Goal: Transaction & Acquisition: Download file/media

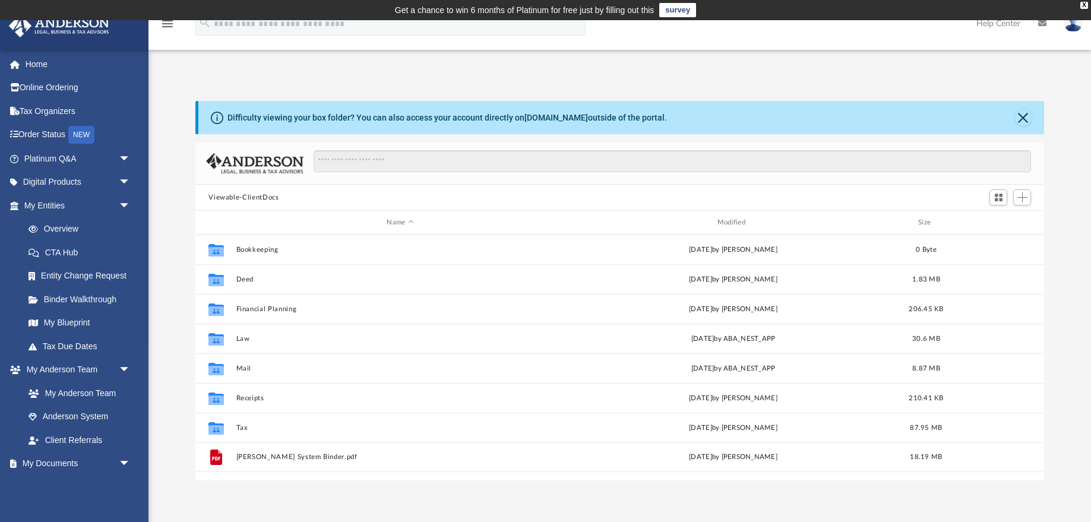
scroll to position [270, 848]
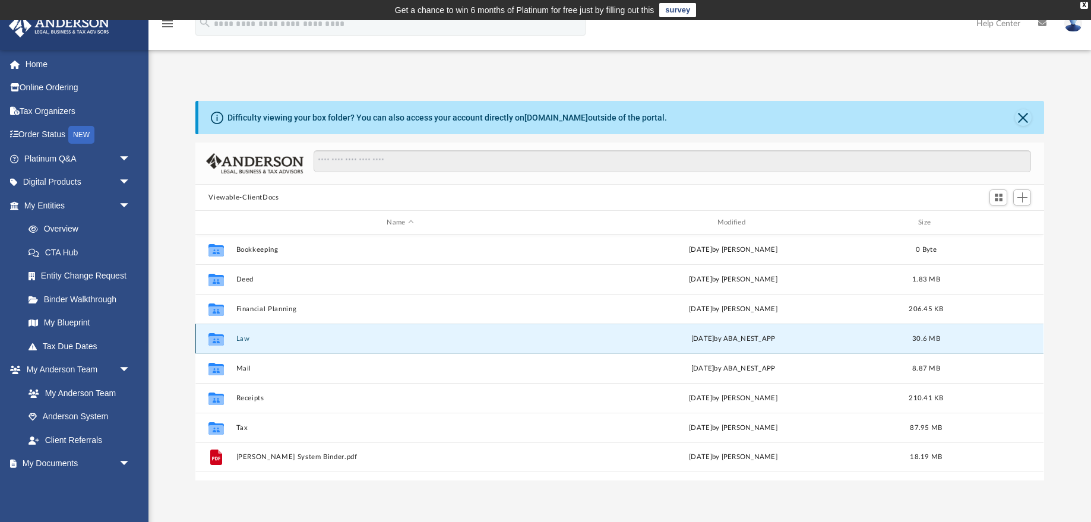
click at [242, 339] on button "Law" at bounding box center [400, 339] width 328 height 8
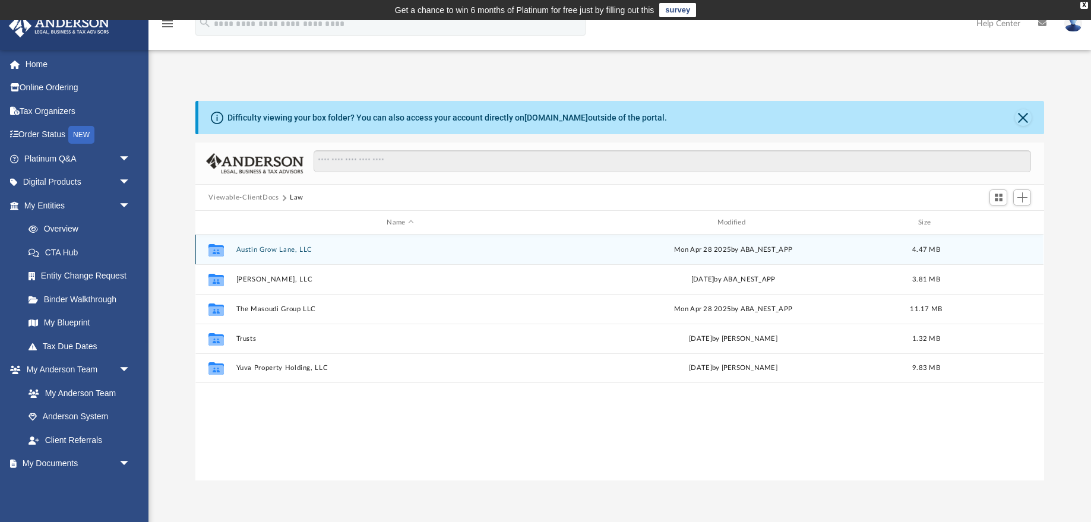
click at [271, 249] on button "Austin Grow Lane, LLC" at bounding box center [400, 250] width 328 height 8
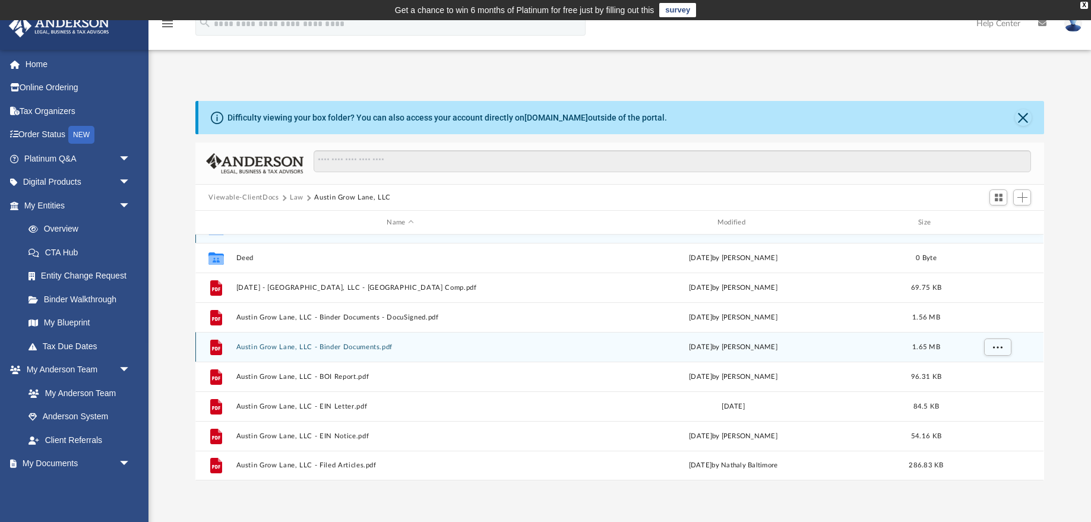
scroll to position [0, 0]
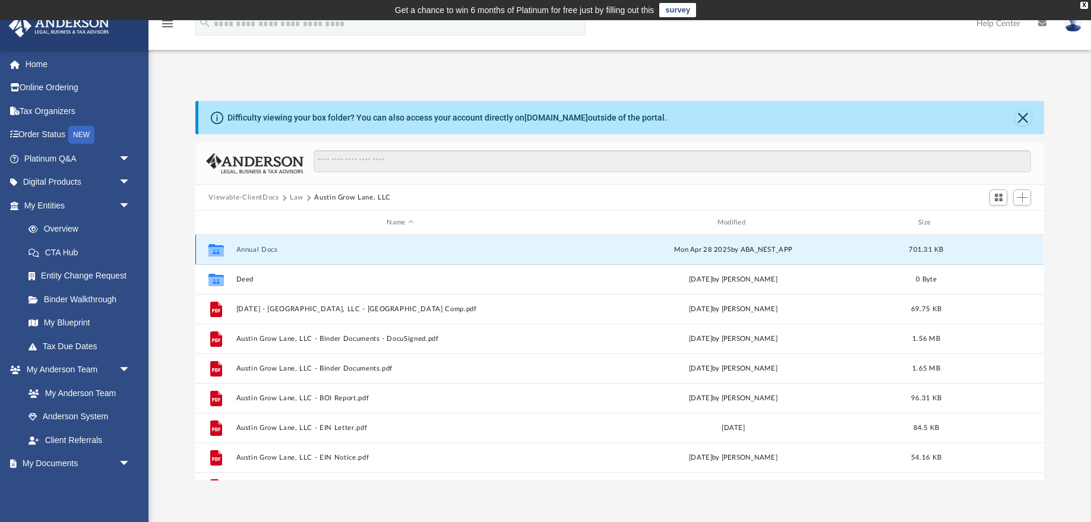
click at [262, 250] on button "Annual Docs" at bounding box center [400, 250] width 328 height 8
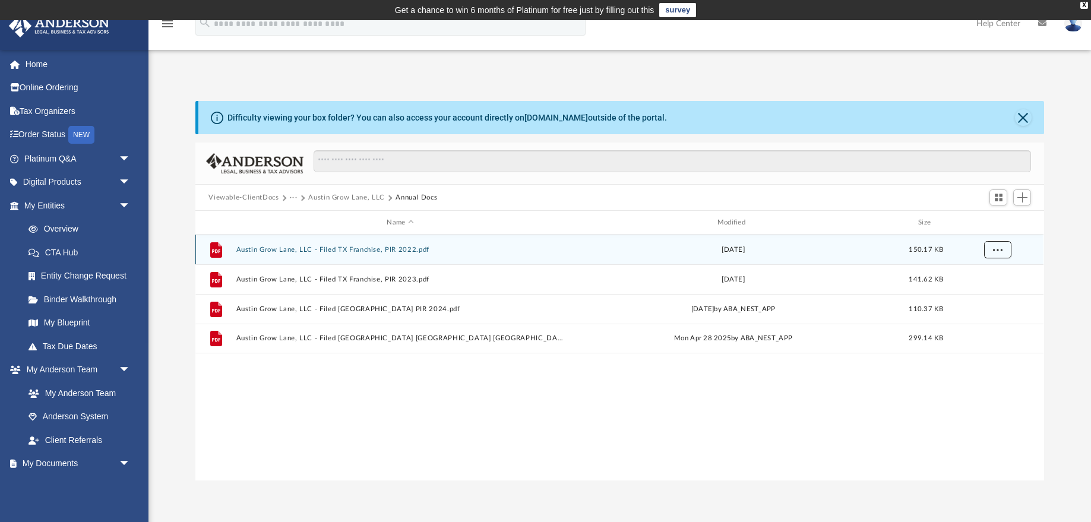
click at [997, 250] on span "More options" at bounding box center [997, 249] width 9 height 7
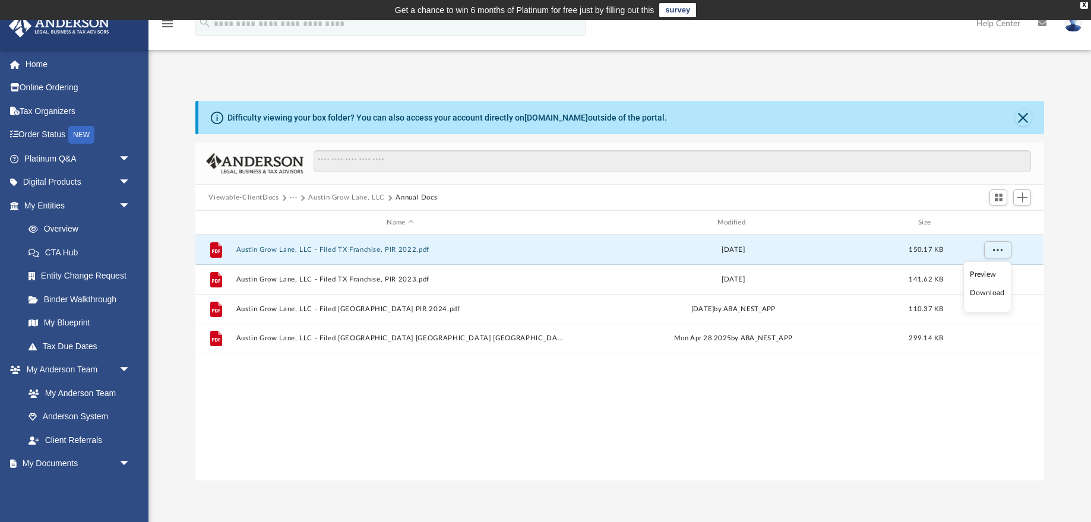
click at [987, 293] on li "Download" at bounding box center [987, 293] width 34 height 12
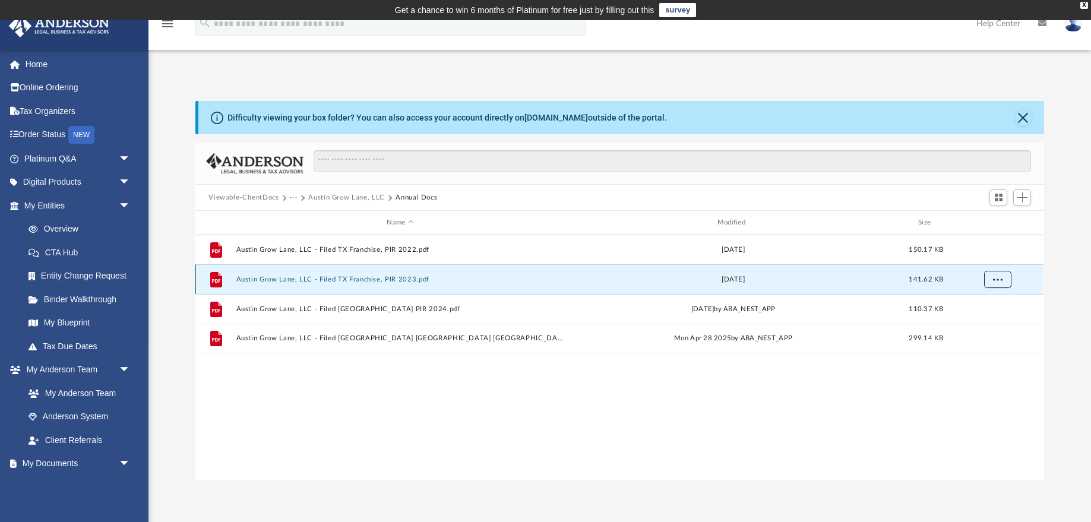
click at [998, 278] on span "More options" at bounding box center [997, 278] width 9 height 7
click at [985, 320] on li "Download" at bounding box center [987, 322] width 34 height 12
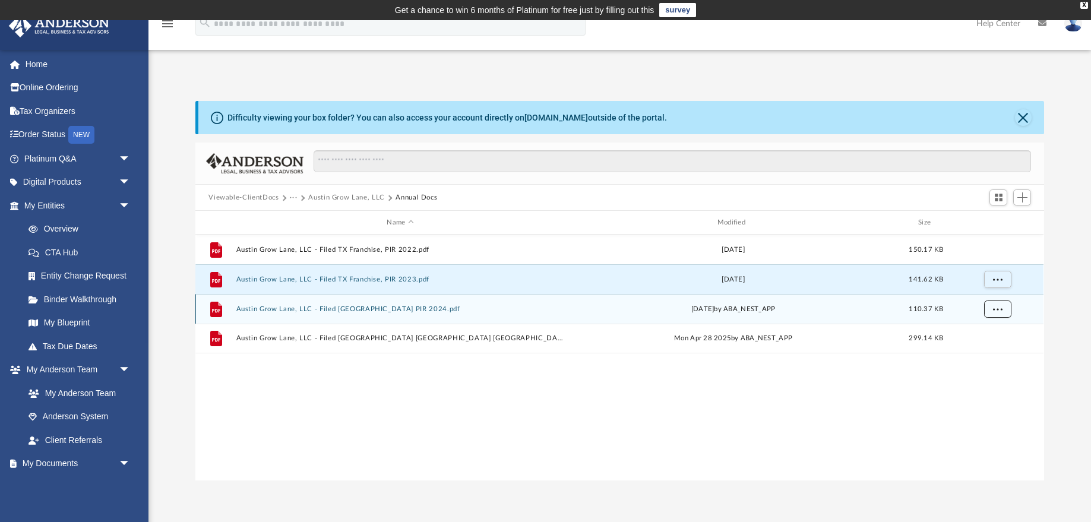
click at [999, 310] on span "More options" at bounding box center [997, 308] width 9 height 7
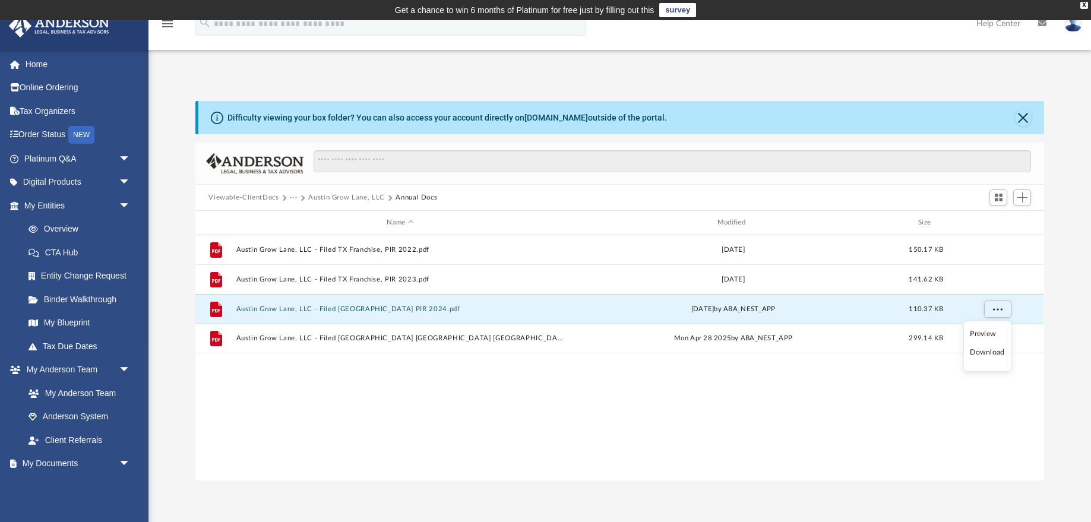
click at [990, 353] on li "Download" at bounding box center [987, 352] width 34 height 12
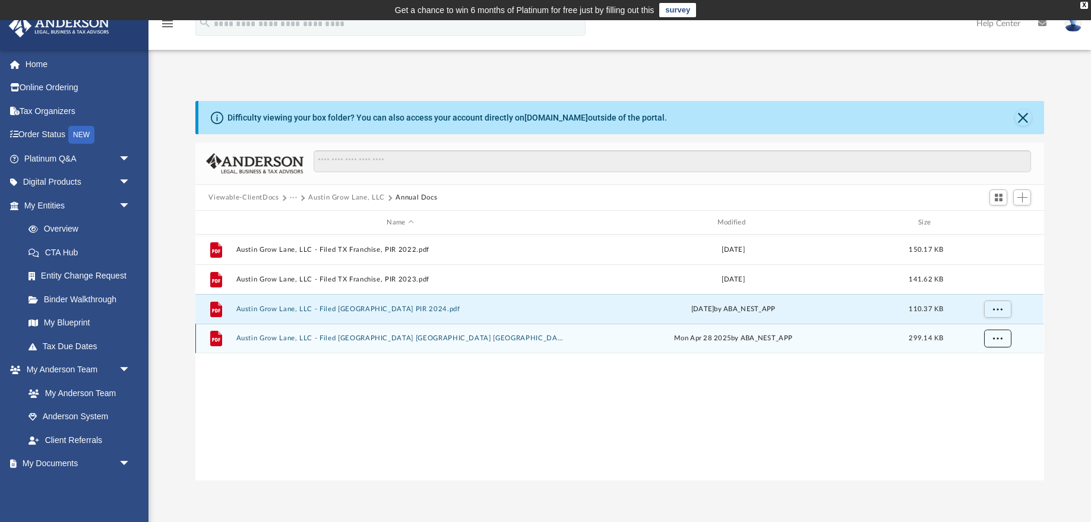
click at [997, 339] on span "More options" at bounding box center [997, 338] width 9 height 7
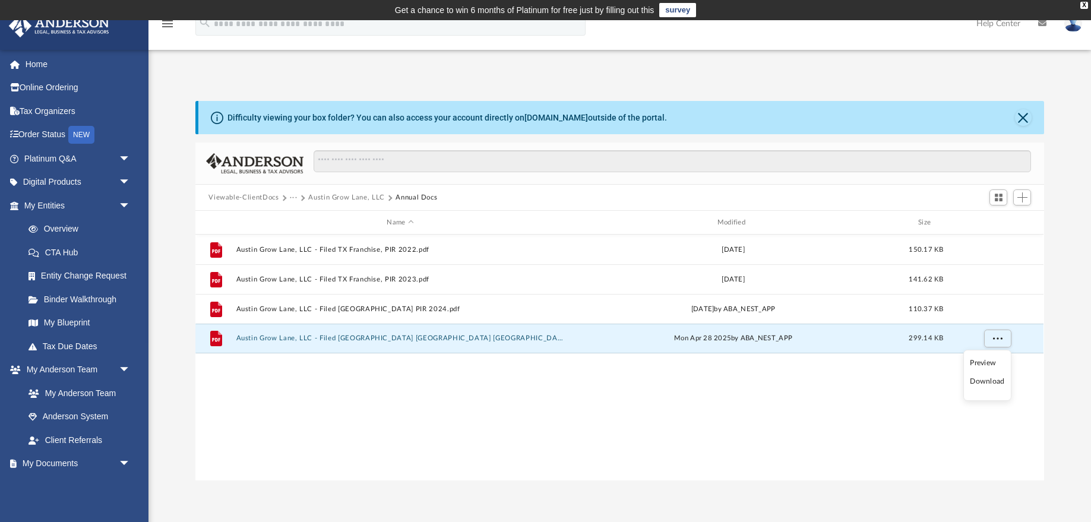
click at [985, 377] on li "Download" at bounding box center [987, 381] width 34 height 12
click at [290, 197] on button "···" at bounding box center [294, 197] width 8 height 11
click at [303, 217] on li "Law" at bounding box center [303, 218] width 14 height 12
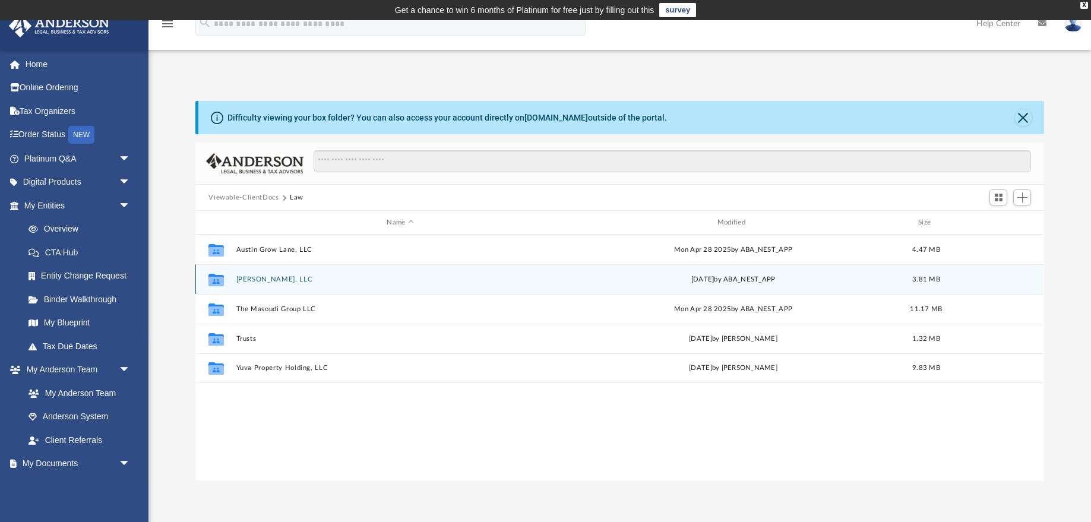
click at [268, 280] on button "[PERSON_NAME], LLC" at bounding box center [400, 279] width 328 height 8
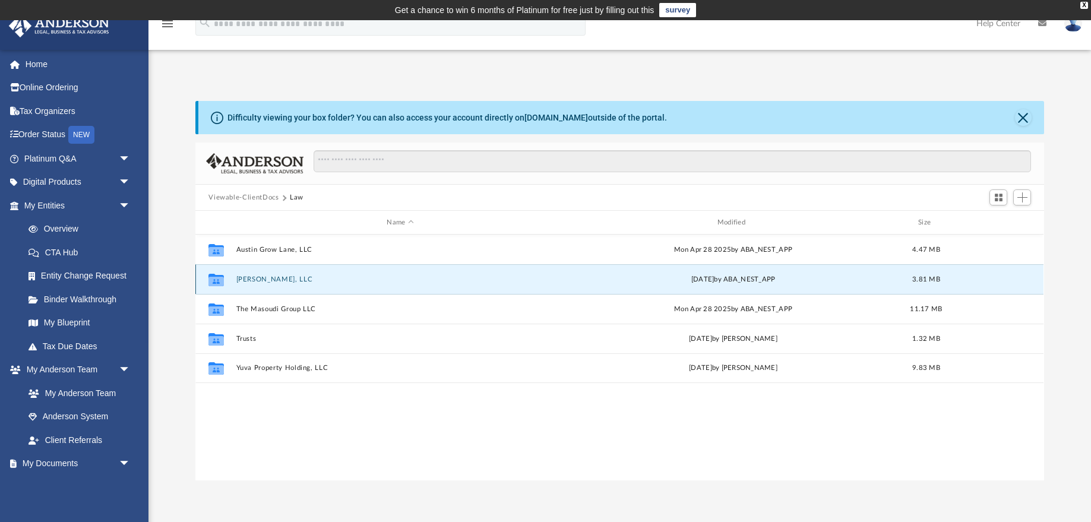
click at [268, 280] on button "[PERSON_NAME], LLC" at bounding box center [400, 279] width 328 height 8
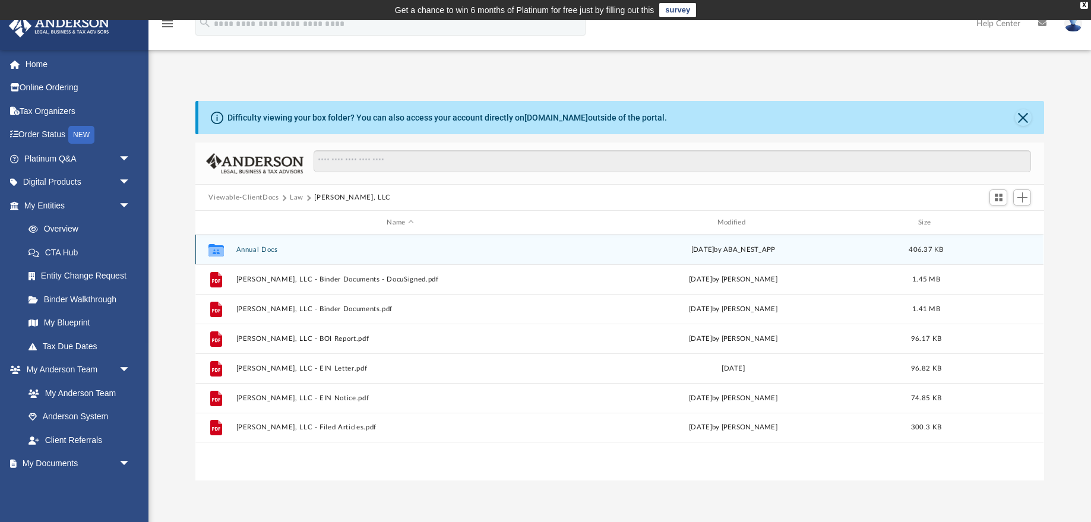
click at [262, 248] on button "Annual Docs" at bounding box center [400, 250] width 328 height 8
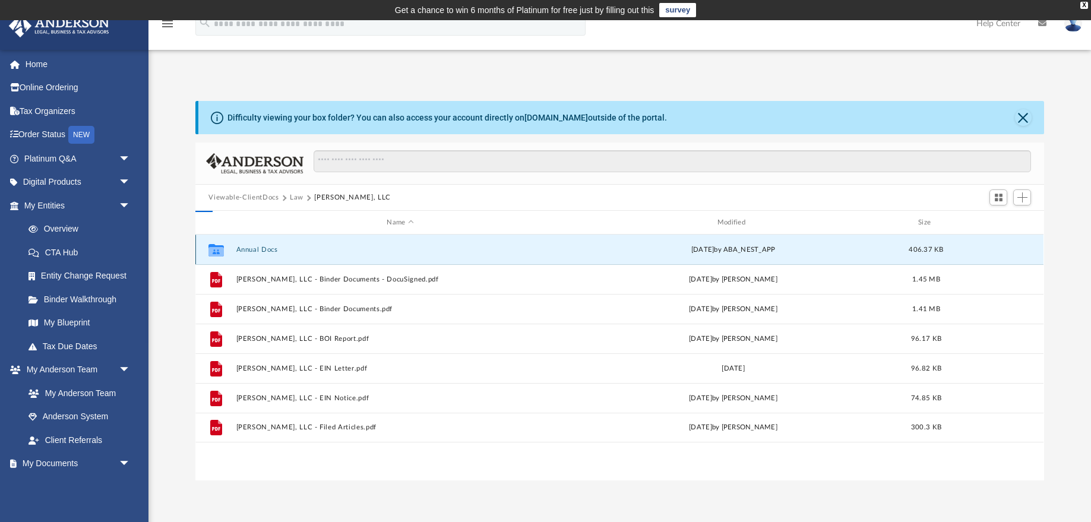
click at [262, 248] on button "Annual Docs" at bounding box center [400, 250] width 328 height 8
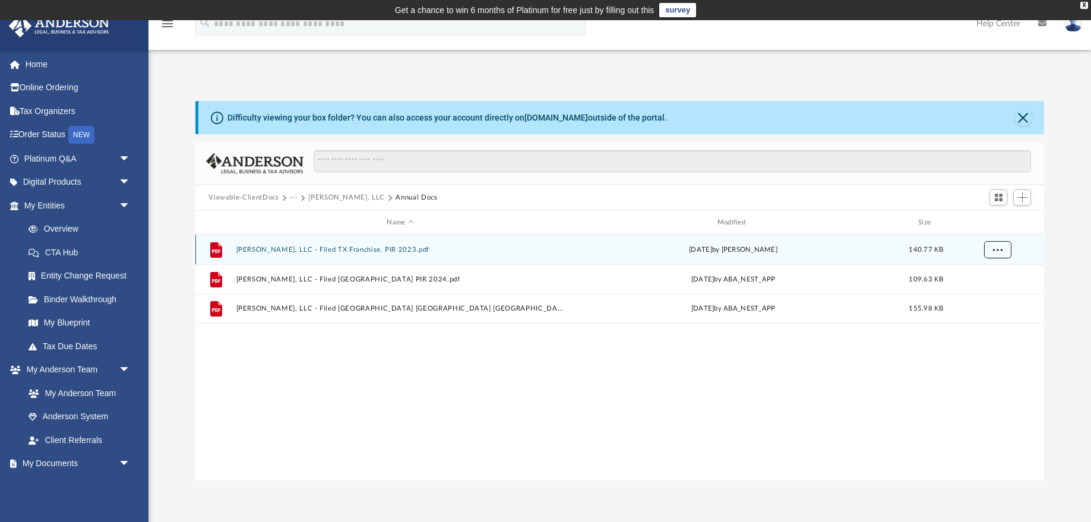
click at [994, 252] on span "More options" at bounding box center [997, 249] width 9 height 7
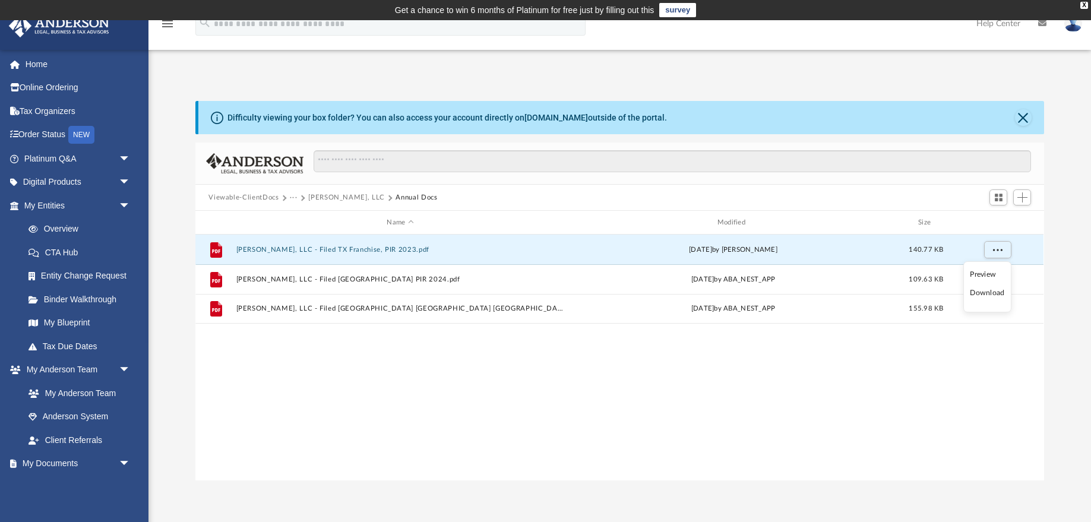
click at [989, 296] on li "Download" at bounding box center [987, 293] width 34 height 12
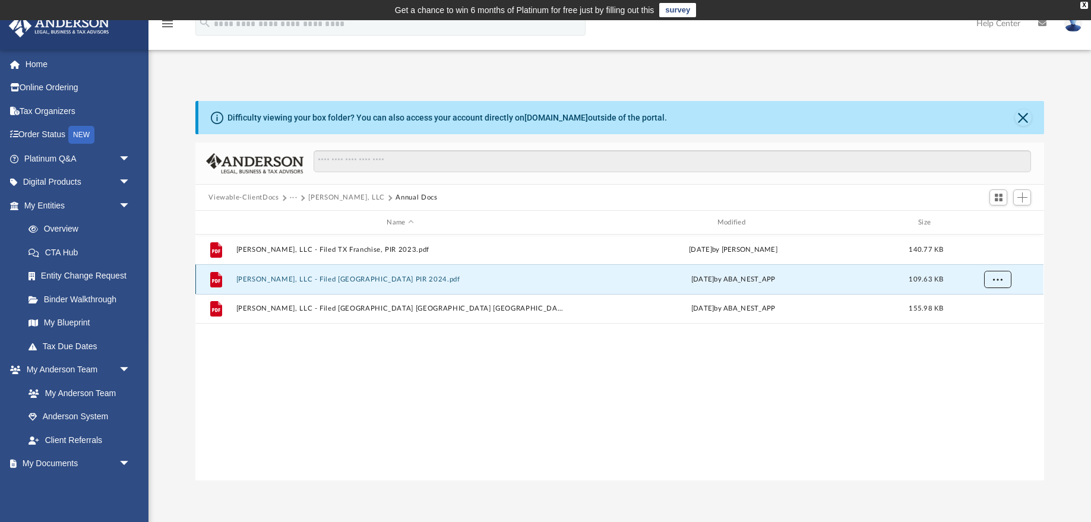
click at [996, 278] on span "More options" at bounding box center [997, 278] width 9 height 7
click at [993, 324] on li "Download" at bounding box center [987, 322] width 34 height 12
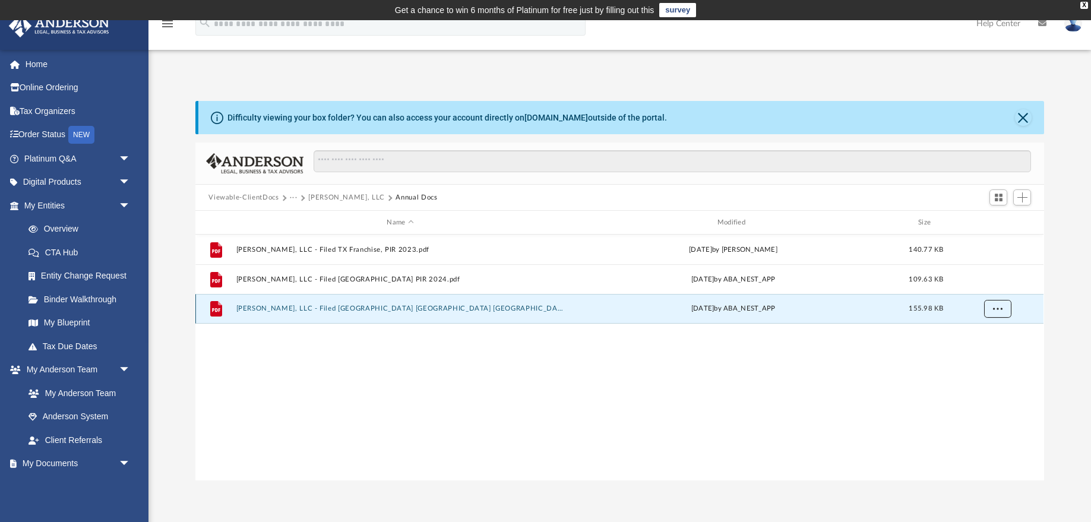
click at [997, 309] on span "More options" at bounding box center [997, 308] width 9 height 7
click at [984, 352] on li "Download" at bounding box center [987, 352] width 34 height 12
click at [290, 195] on button "···" at bounding box center [294, 197] width 8 height 11
click at [303, 217] on li "Law" at bounding box center [303, 218] width 14 height 12
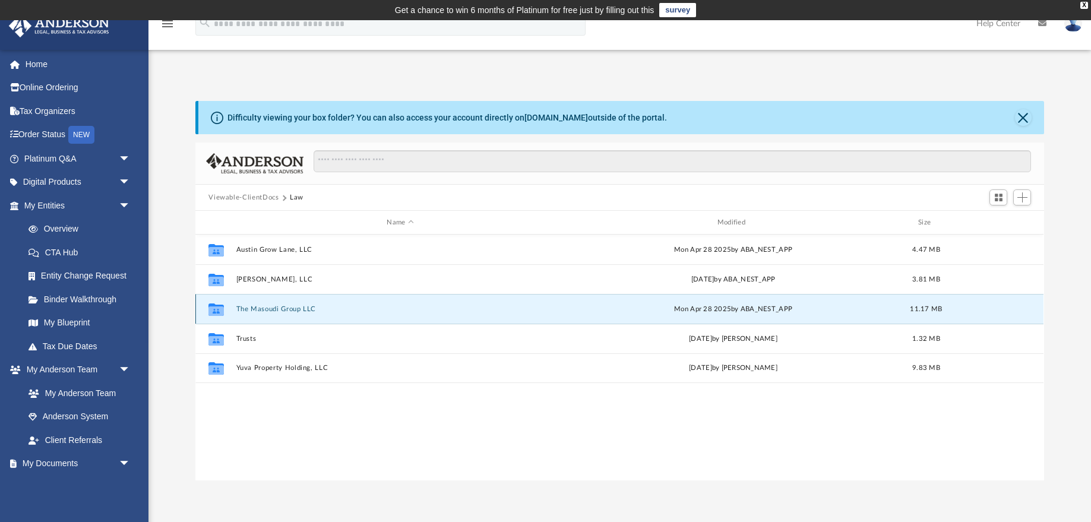
click at [277, 310] on button "The Masoudi Group LLC" at bounding box center [400, 309] width 328 height 8
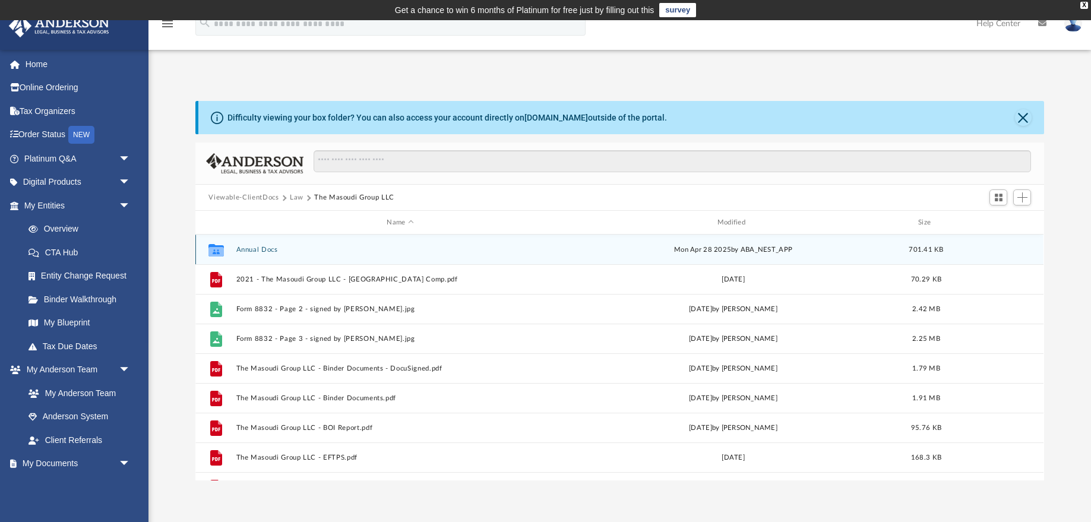
click at [260, 249] on button "Annual Docs" at bounding box center [400, 250] width 328 height 8
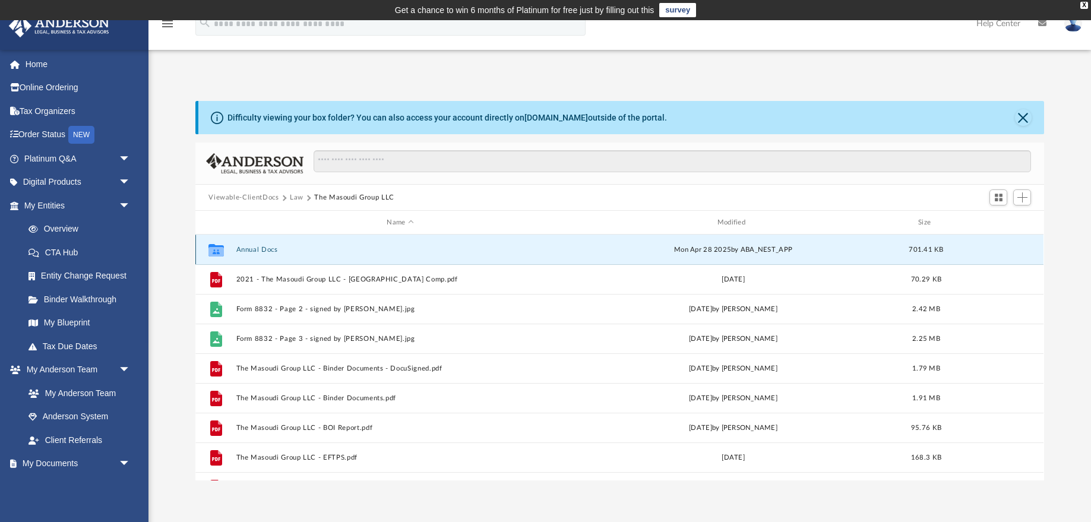
click at [260, 249] on button "Annual Docs" at bounding box center [400, 250] width 328 height 8
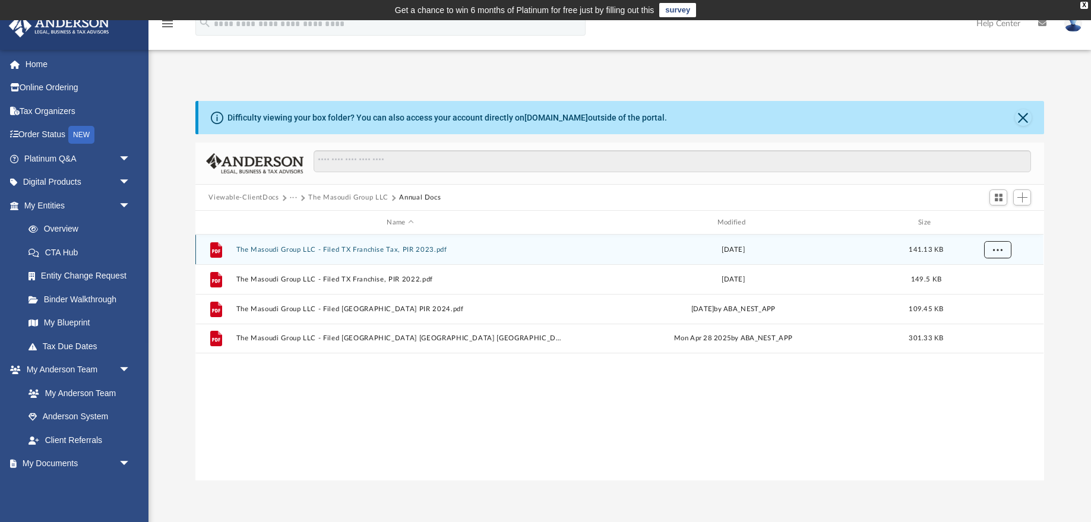
click at [999, 251] on span "More options" at bounding box center [997, 249] width 9 height 7
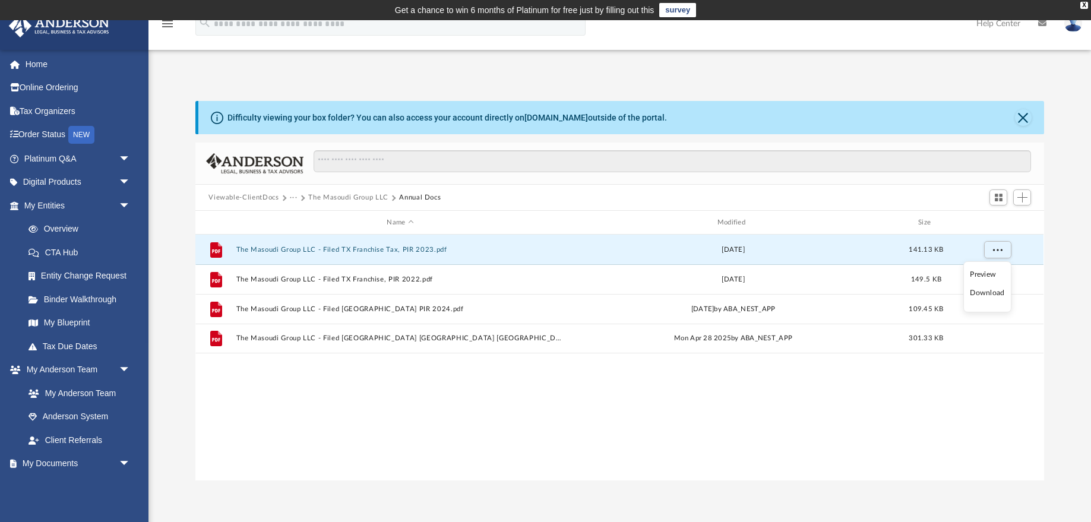
click at [989, 293] on li "Download" at bounding box center [987, 293] width 34 height 12
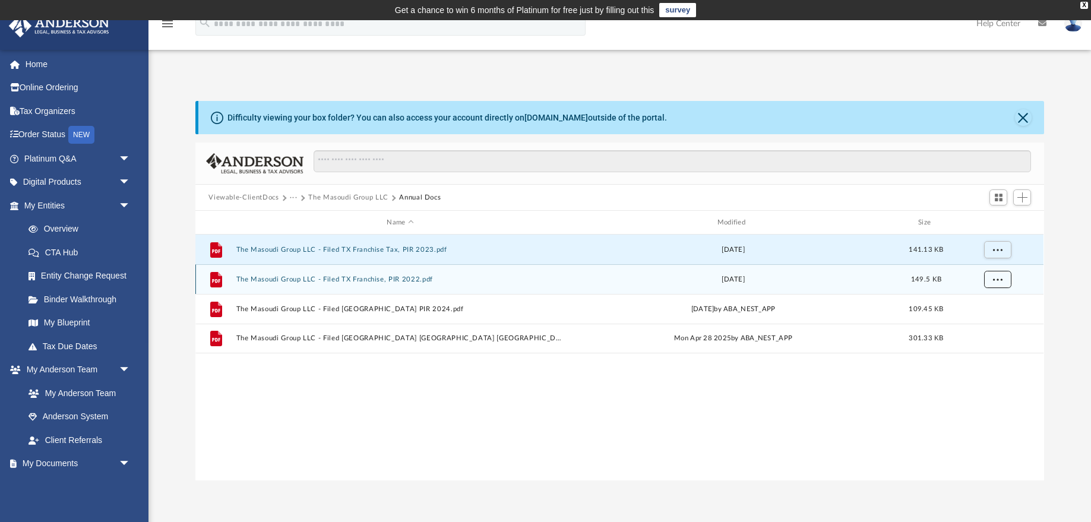
click at [994, 280] on span "More options" at bounding box center [997, 278] width 9 height 7
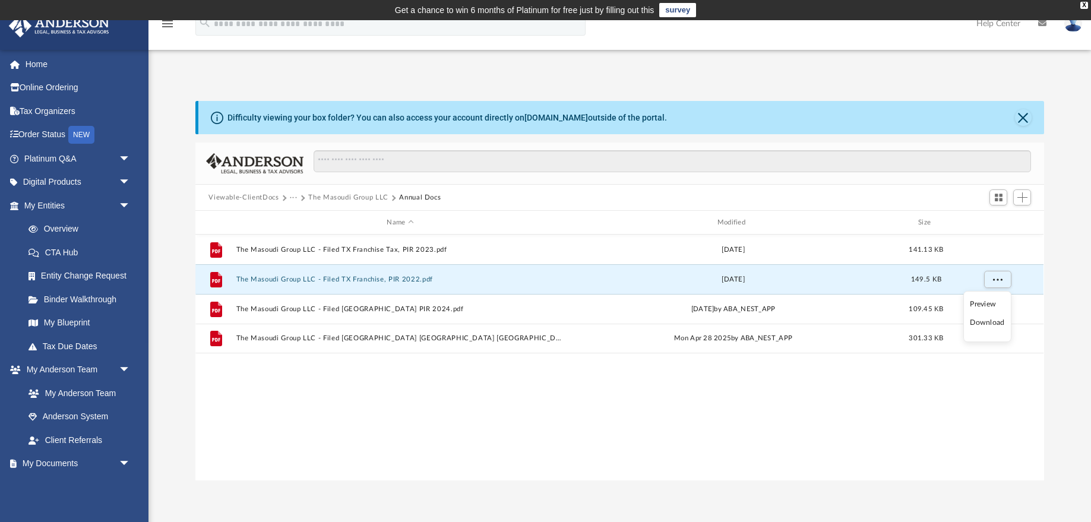
click at [994, 325] on li "Download" at bounding box center [987, 322] width 34 height 12
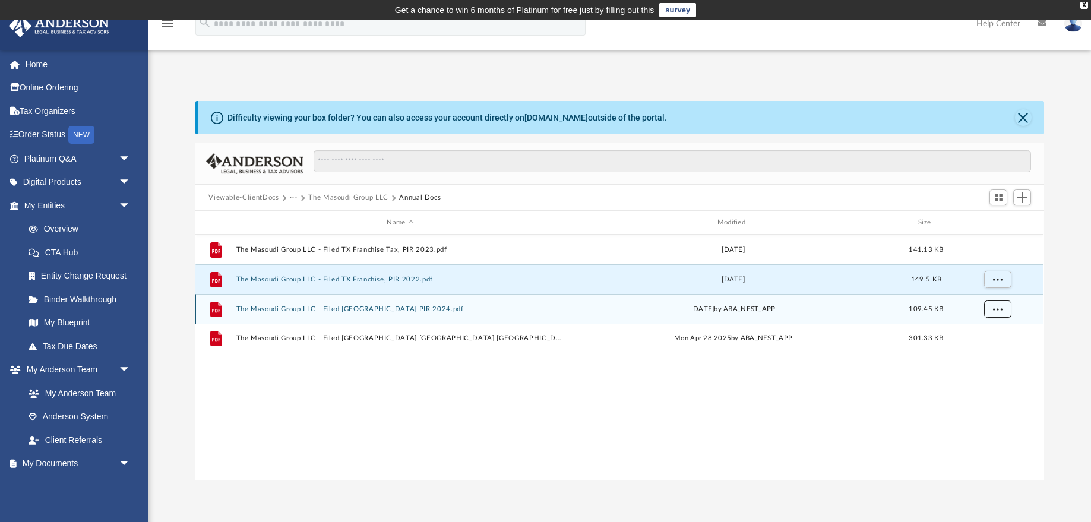
click at [996, 312] on span "More options" at bounding box center [997, 308] width 9 height 7
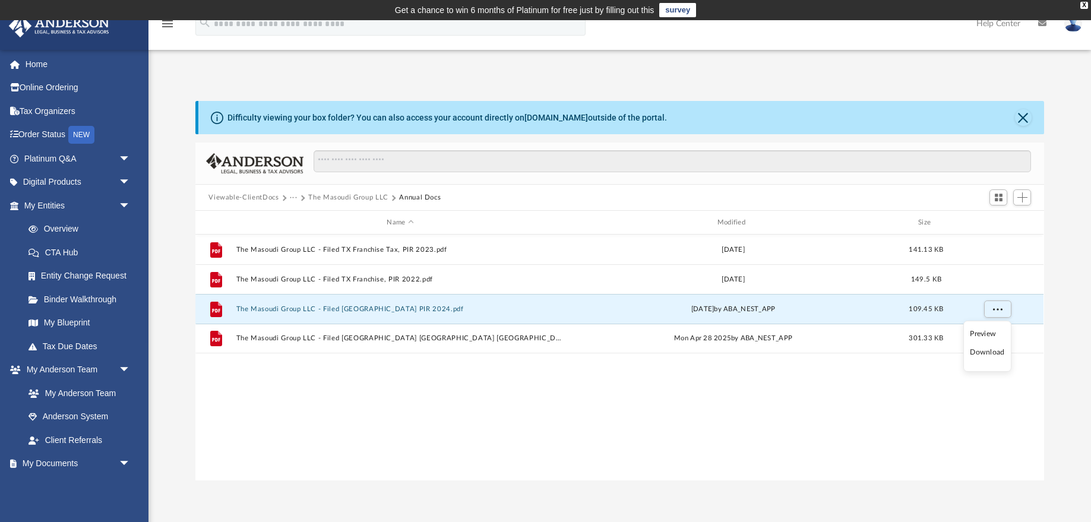
click at [993, 347] on li "Download" at bounding box center [987, 352] width 34 height 12
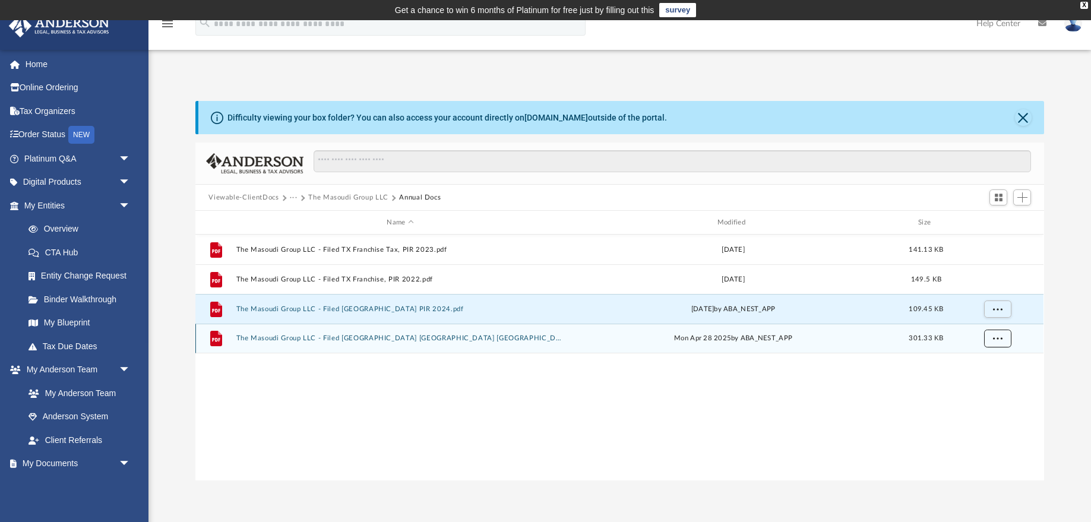
click at [995, 338] on span "More options" at bounding box center [997, 338] width 9 height 7
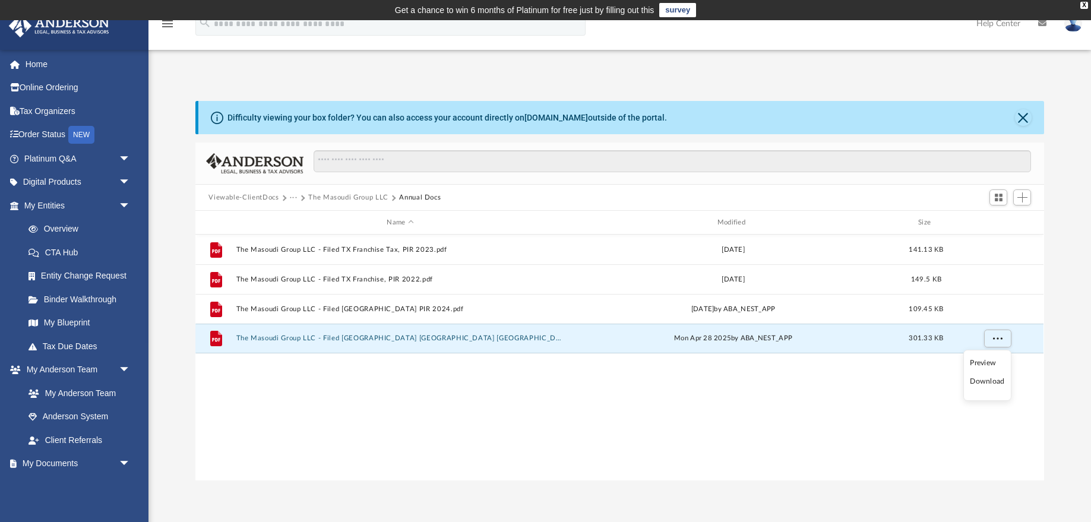
click at [988, 379] on li "Download" at bounding box center [987, 381] width 34 height 12
click at [293, 199] on button "···" at bounding box center [294, 197] width 8 height 11
click at [299, 219] on li "Law" at bounding box center [303, 218] width 14 height 12
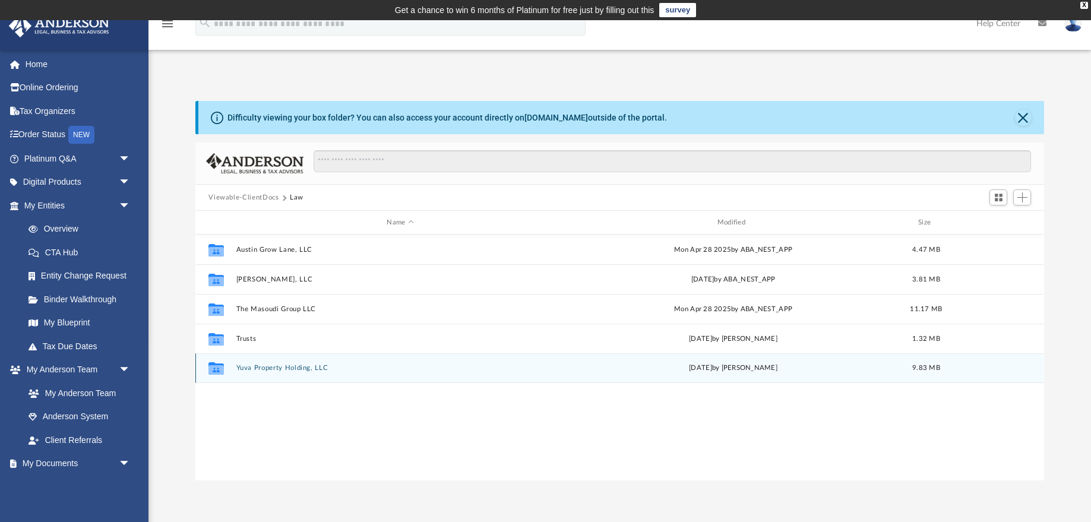
click at [278, 363] on div "Collaborated Folder Yuva Property Holding, LLC [DATE] by [PERSON_NAME] 9.83 MB" at bounding box center [619, 368] width 848 height 30
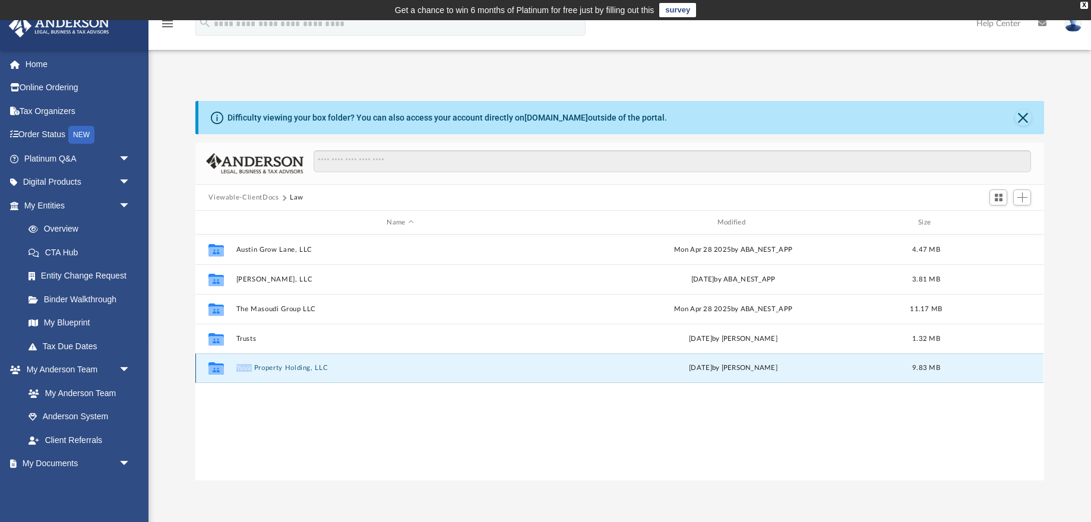
click at [278, 369] on button "Yuva Property Holding, LLC" at bounding box center [400, 368] width 328 height 8
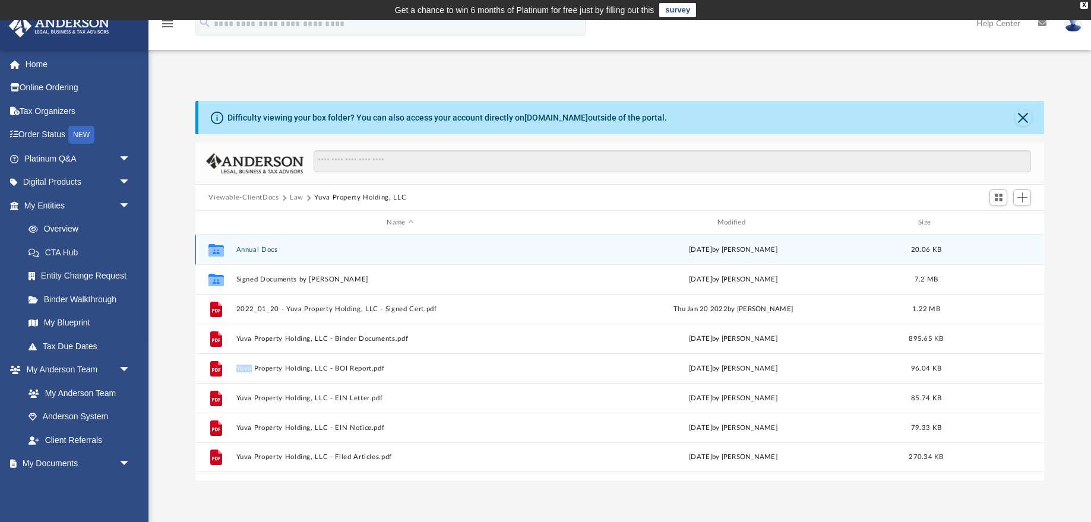
click at [258, 249] on button "Annual Docs" at bounding box center [400, 250] width 328 height 8
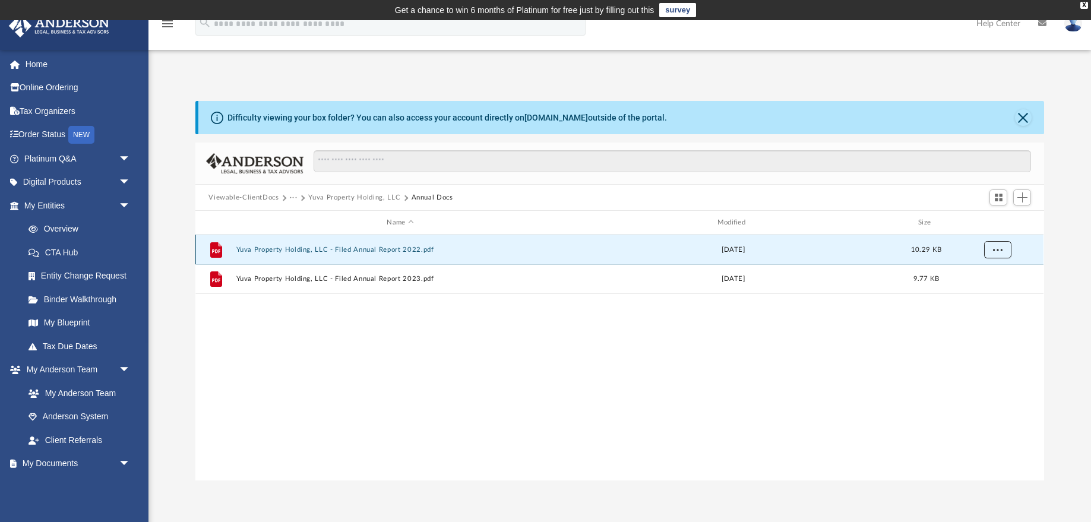
click at [997, 248] on span "More options" at bounding box center [997, 249] width 9 height 7
click at [987, 295] on li "Download" at bounding box center [987, 293] width 34 height 12
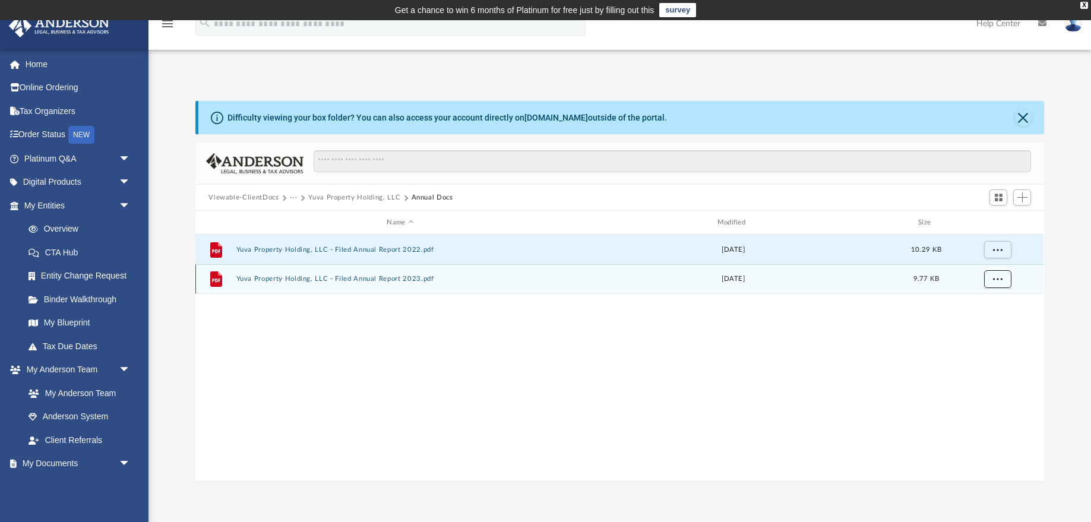
click at [994, 280] on span "More options" at bounding box center [997, 278] width 9 height 7
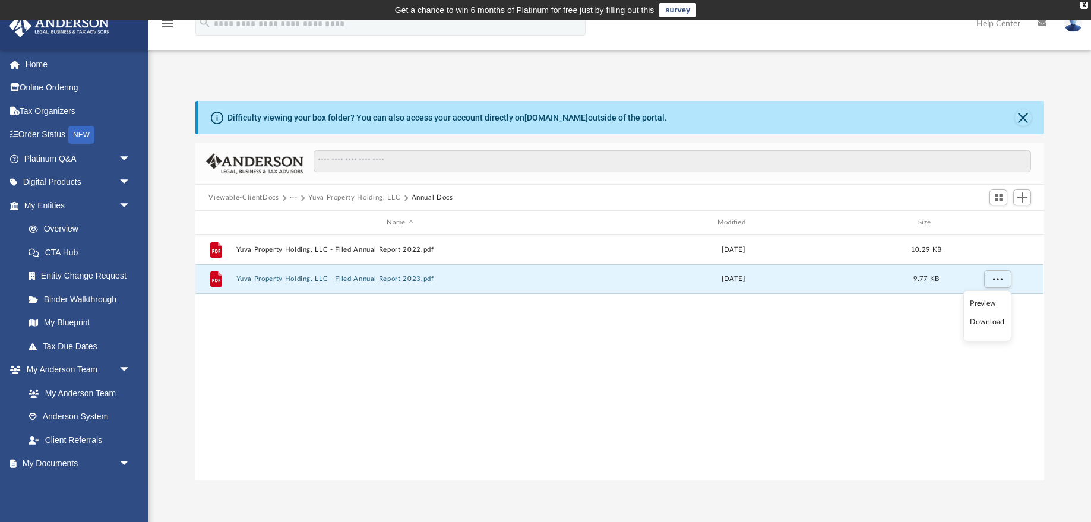
click at [990, 322] on li "Download" at bounding box center [987, 322] width 34 height 12
click at [331, 388] on div "File Yuva Property Holding, LLC - Filed Annual Report 2022.pdf [DATE] 10.29 KB …" at bounding box center [619, 358] width 848 height 246
